Goal: Task Accomplishment & Management: Manage account settings

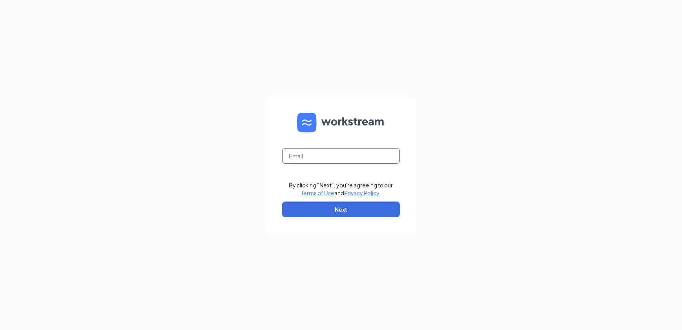
click at [321, 159] on input "text" at bounding box center [341, 156] width 118 height 16
type input "[PERSON_NAME][EMAIL_ADDRESS][DOMAIN_NAME]"
click at [306, 211] on button "Next" at bounding box center [341, 209] width 118 height 16
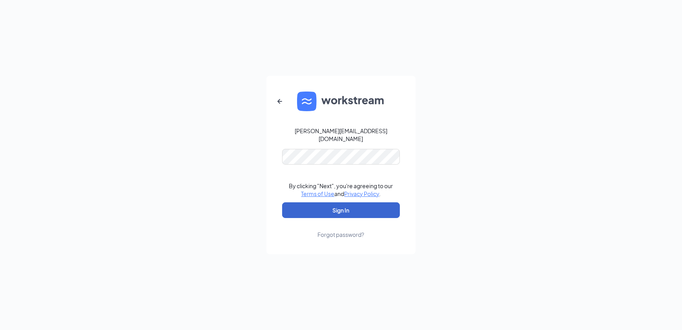
drag, startPoint x: 292, startPoint y: 222, endPoint x: 290, endPoint y: 208, distance: 13.4
click at [292, 221] on form "miguel.ppculvers@gmail.com By clicking "Next", you're agreeing to our Terms of …" at bounding box center [340, 165] width 149 height 178
drag, startPoint x: 290, startPoint y: 208, endPoint x: 286, endPoint y: 208, distance: 4.3
click at [290, 208] on button "Sign In" at bounding box center [341, 210] width 118 height 16
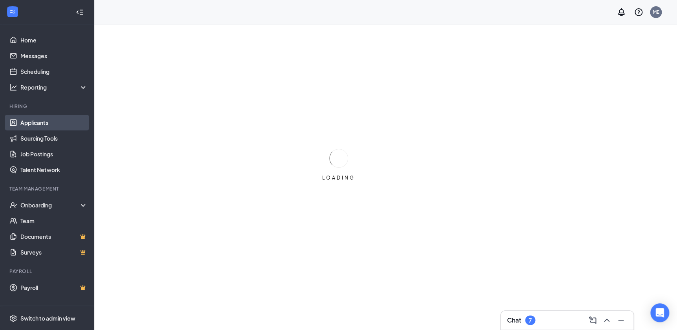
click at [53, 117] on link "Applicants" at bounding box center [53, 123] width 67 height 16
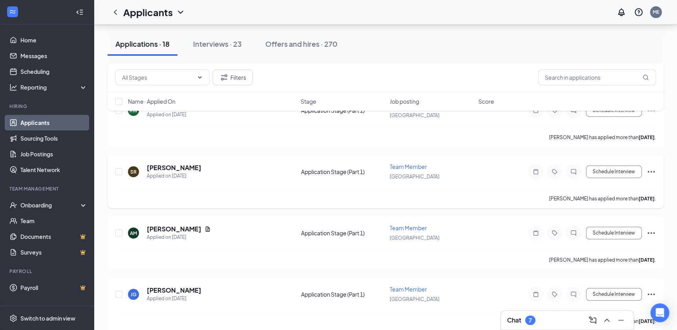
scroll to position [178, 0]
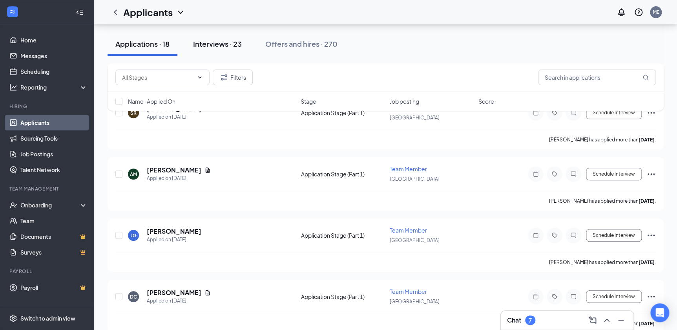
click at [241, 44] on div "Interviews · 23" at bounding box center [217, 44] width 49 height 10
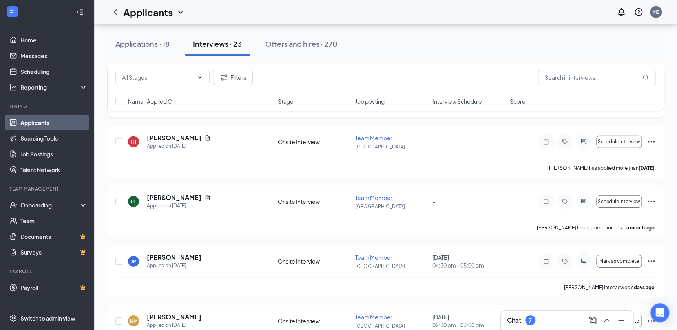
scroll to position [1195, 0]
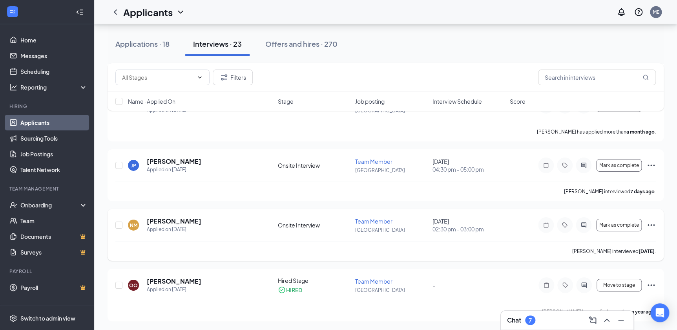
click at [653, 223] on icon "Ellipses" at bounding box center [650, 224] width 9 height 9
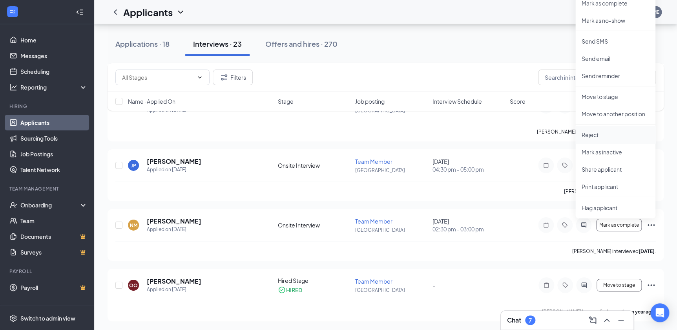
click at [595, 133] on p "Reject" at bounding box center [614, 135] width 67 height 8
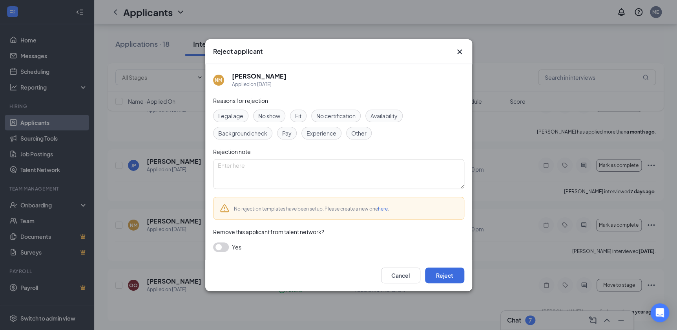
click at [266, 117] on span "No show" at bounding box center [269, 115] width 22 height 9
click at [442, 277] on button "Reject" at bounding box center [444, 275] width 39 height 16
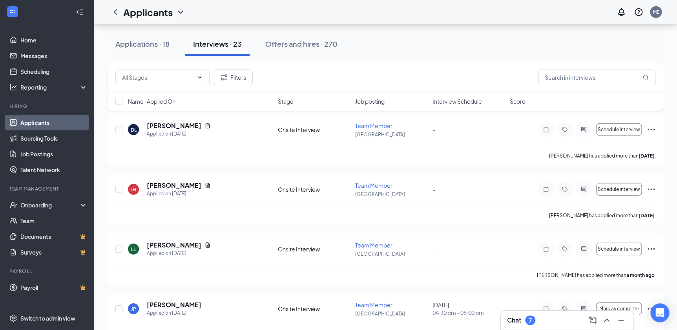
scroll to position [1064, 0]
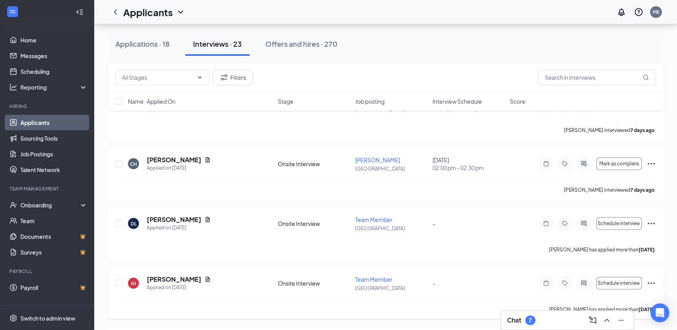
scroll to position [957, 0]
click at [658, 163] on div "[PERSON_NAME] Applied on [DATE] Onsite Interview [PERSON_NAME] [GEOGRAPHIC_DATA…" at bounding box center [386, 174] width 556 height 52
click at [652, 163] on icon "Ellipses" at bounding box center [650, 164] width 9 height 9
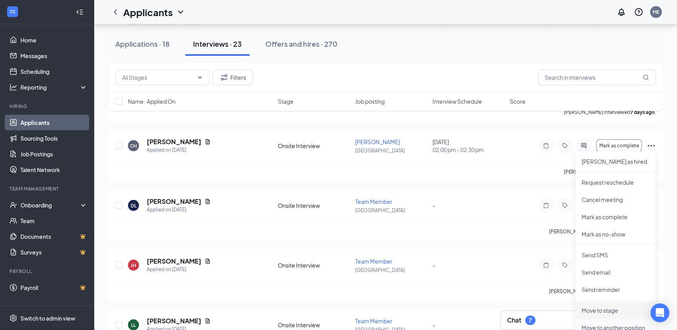
scroll to position [1028, 0]
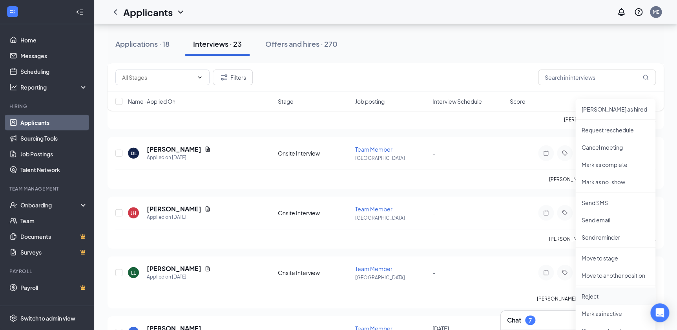
click at [595, 293] on p "Reject" at bounding box center [614, 296] width 67 height 8
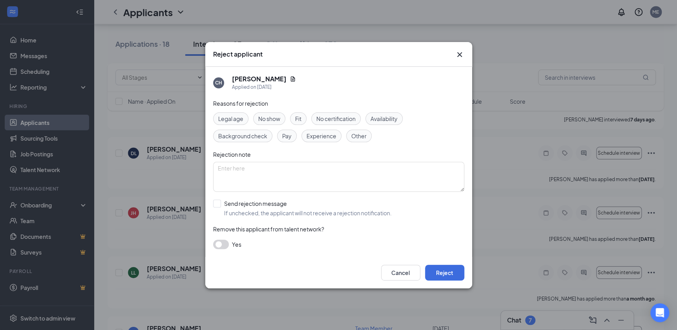
click at [432, 281] on div "Cancel Reject" at bounding box center [338, 272] width 267 height 31
click at [440, 266] on button "Reject" at bounding box center [444, 272] width 39 height 16
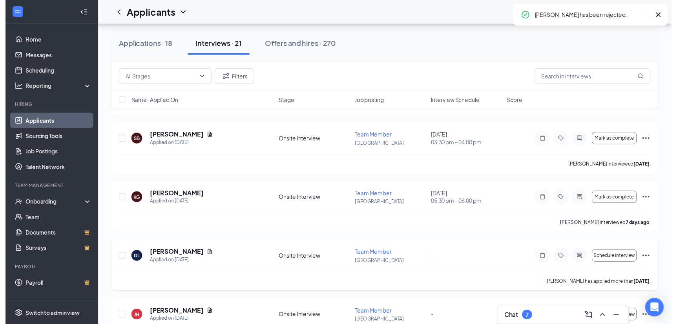
scroll to position [850, 0]
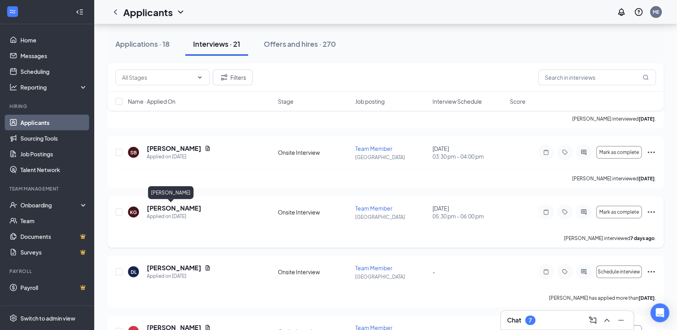
click at [173, 204] on h5 "[PERSON_NAME]" at bounding box center [174, 208] width 55 height 9
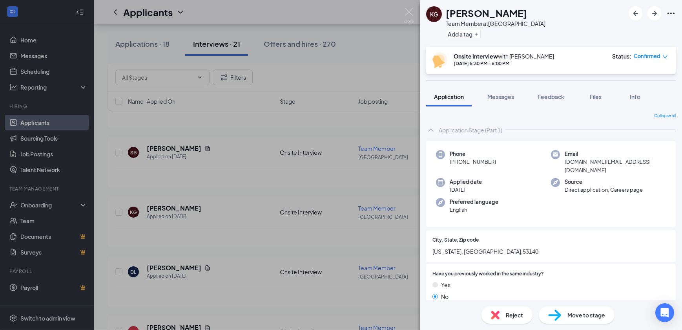
click at [159, 40] on div "KG [PERSON_NAME] Team Member at [GEOGRAPHIC_DATA] Add a tag Onsite Interview wi…" at bounding box center [341, 165] width 682 height 330
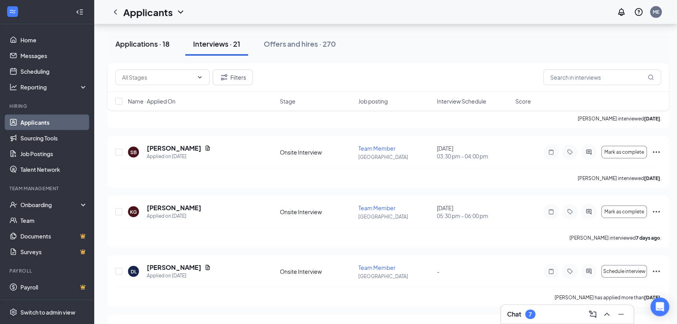
click at [154, 44] on div "Applications · 18" at bounding box center [142, 44] width 54 height 10
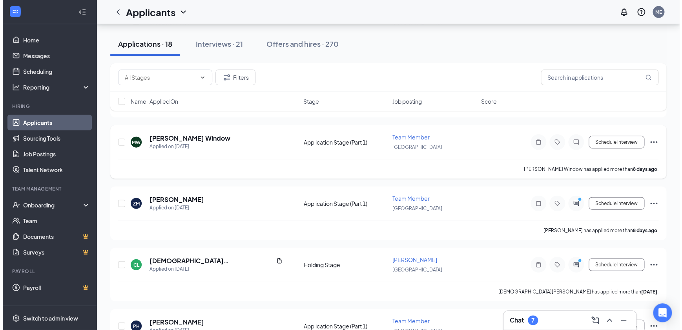
scroll to position [820, 0]
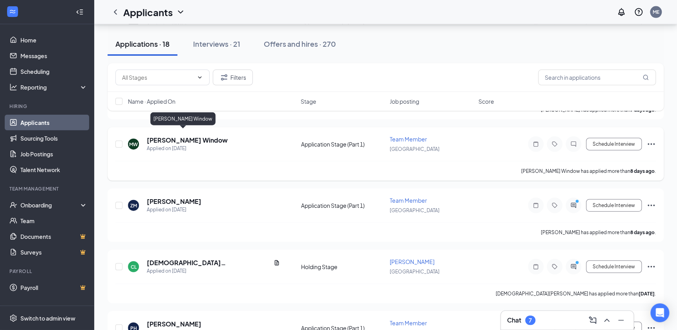
click at [164, 136] on h5 "[PERSON_NAME] Window" at bounding box center [187, 140] width 81 height 9
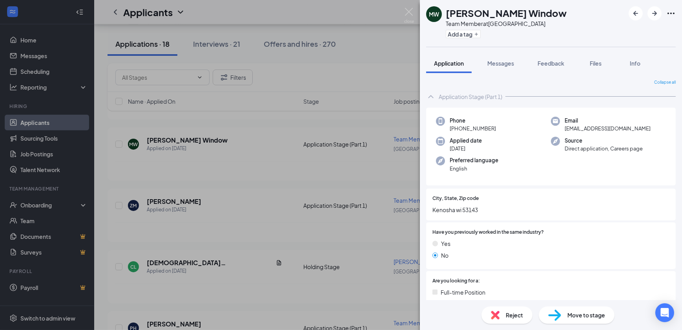
click at [554, 314] on img at bounding box center [554, 314] width 13 height 11
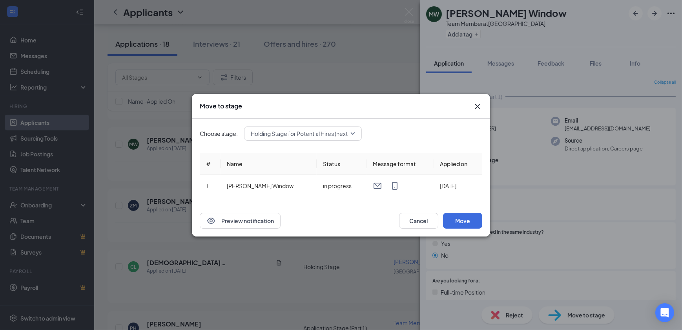
click at [347, 137] on div "Holding Stage for Potential Hires (next stage)" at bounding box center [303, 133] width 118 height 14
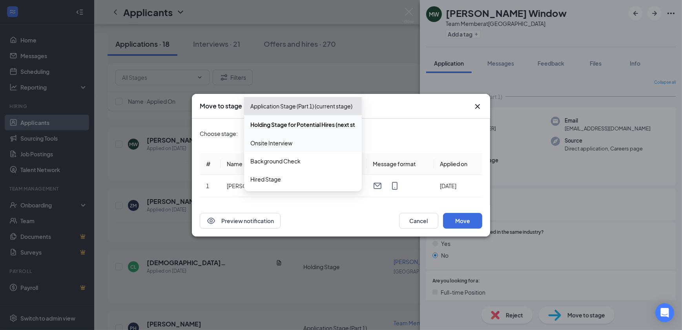
click at [284, 143] on span "Onsite Interview" at bounding box center [271, 143] width 42 height 9
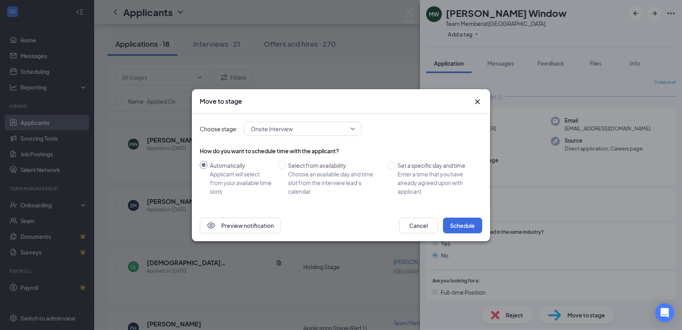
click at [460, 204] on div "Choose stage: Onsite Interview 3213502 3213499 3213503 Application Stage (Part …" at bounding box center [341, 162] width 283 height 96
click at [452, 229] on button "Schedule" at bounding box center [462, 225] width 39 height 16
